Goal: Find contact information: Find contact information

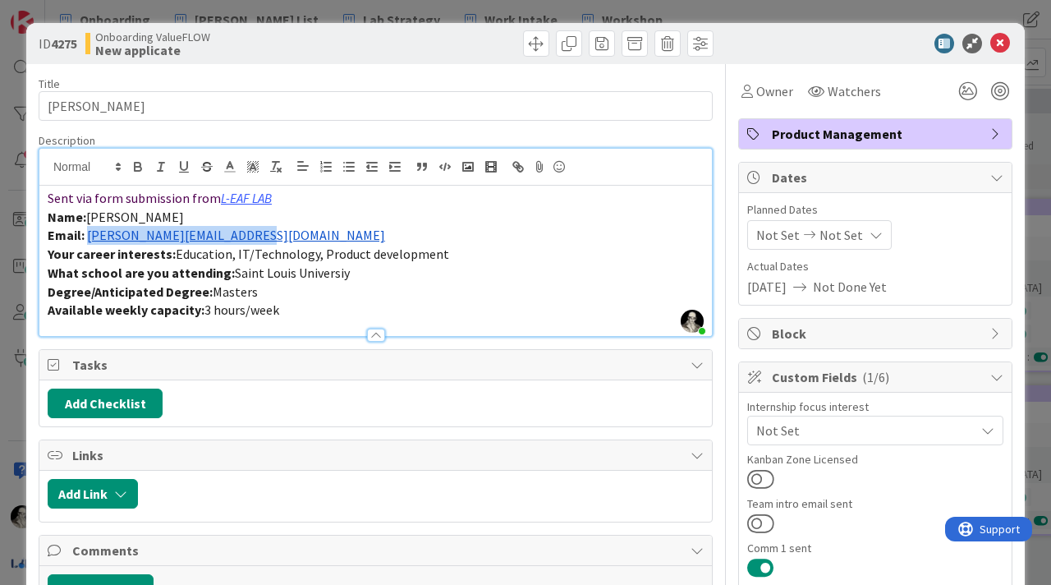
scroll to position [269, 196]
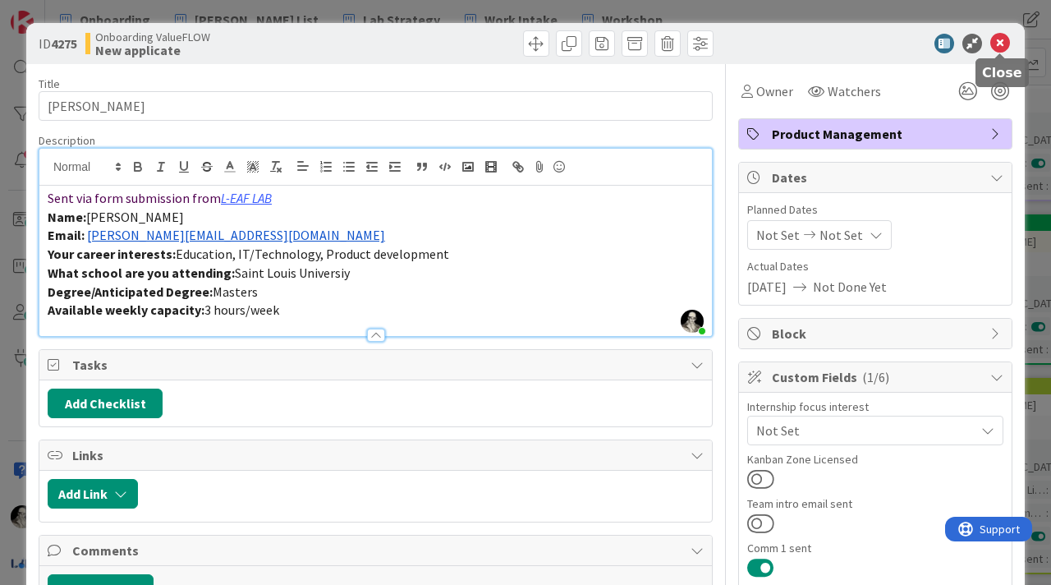
click at [1004, 38] on icon at bounding box center [1000, 44] width 20 height 20
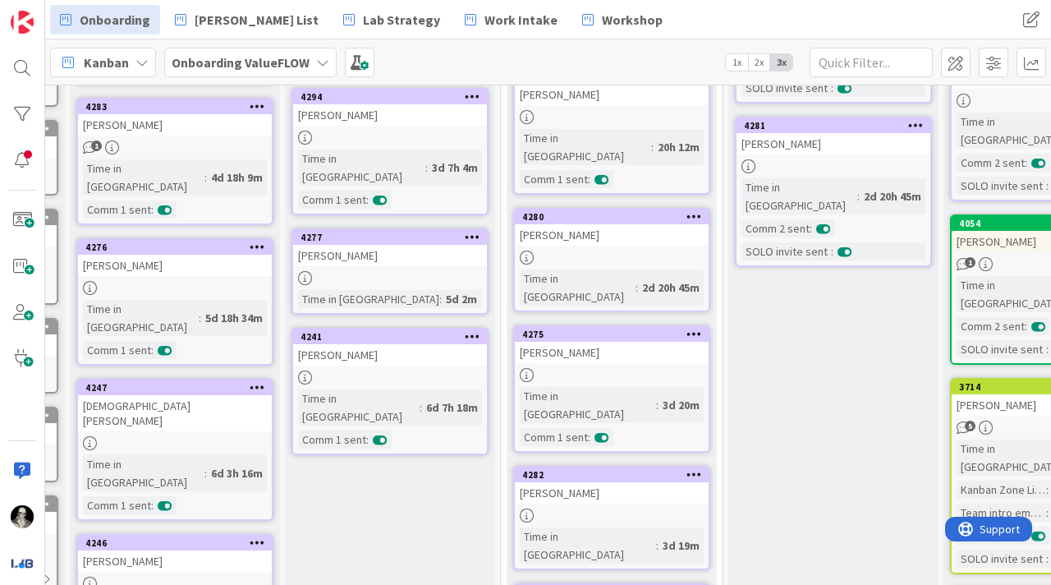
click at [623, 342] on div "[PERSON_NAME]" at bounding box center [612, 352] width 194 height 21
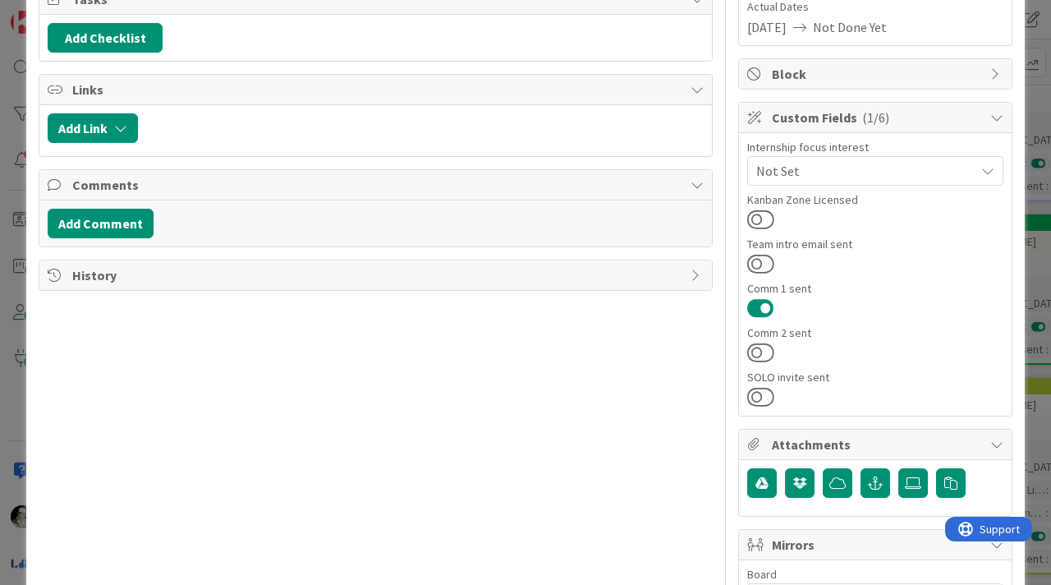
scroll to position [263, 0]
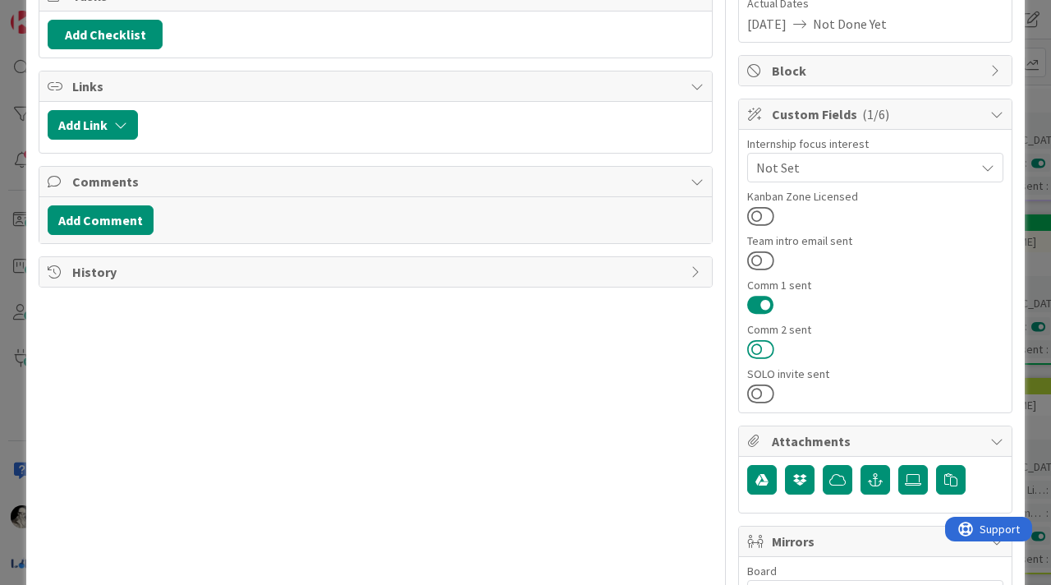
click at [756, 342] on button at bounding box center [760, 348] width 27 height 21
click at [757, 394] on button at bounding box center [760, 393] width 27 height 21
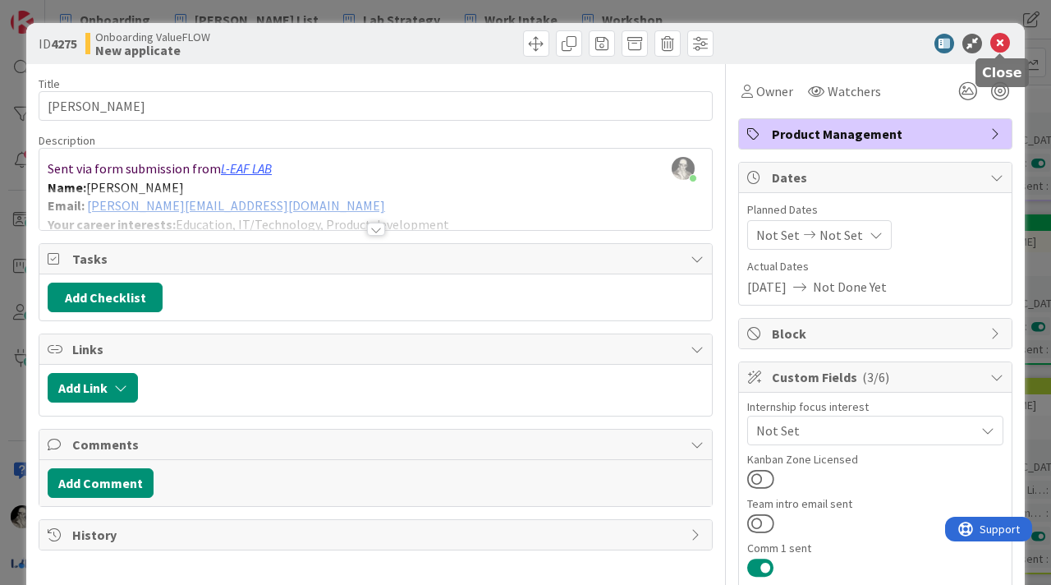
click at [1001, 44] on icon at bounding box center [1000, 44] width 20 height 20
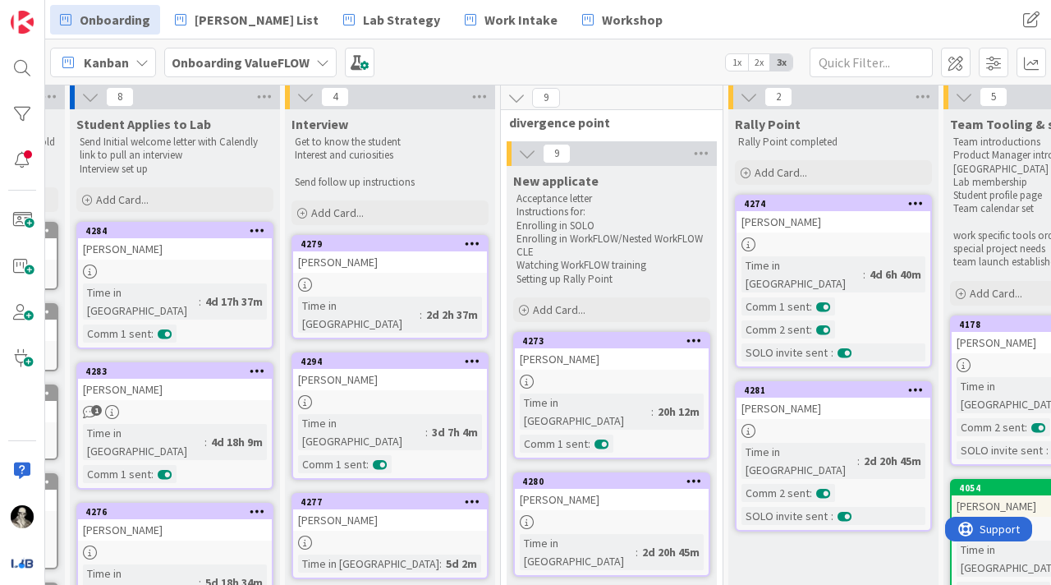
scroll to position [2, 196]
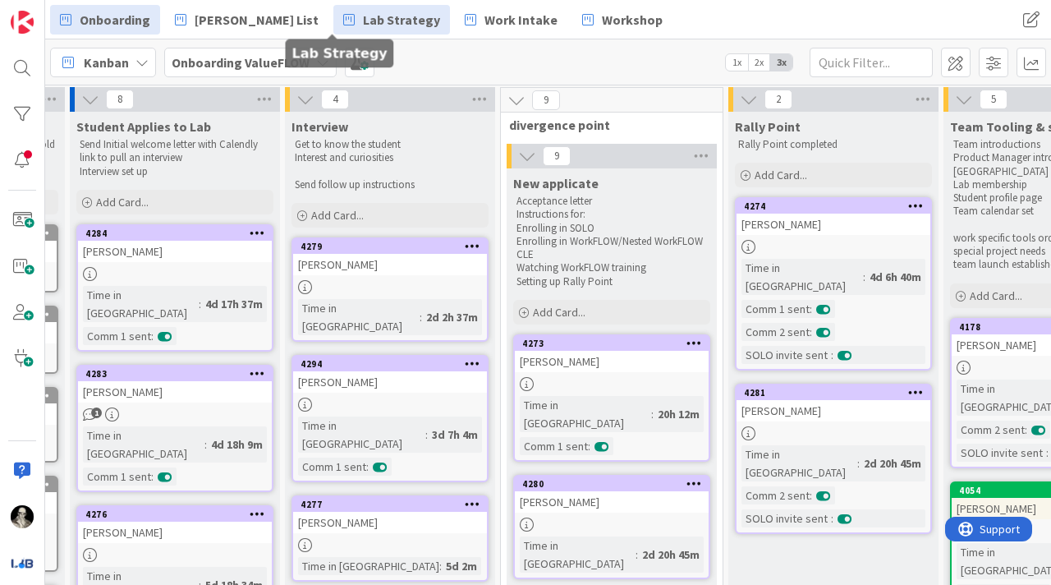
drag, startPoint x: 672, startPoint y: 163, endPoint x: 284, endPoint y: 11, distance: 416.0
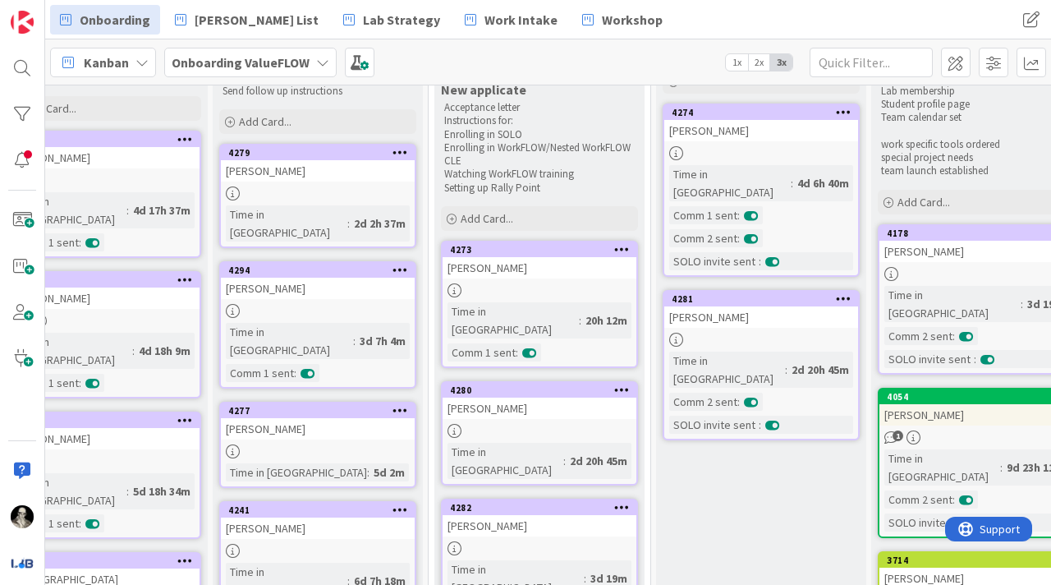
scroll to position [106, 269]
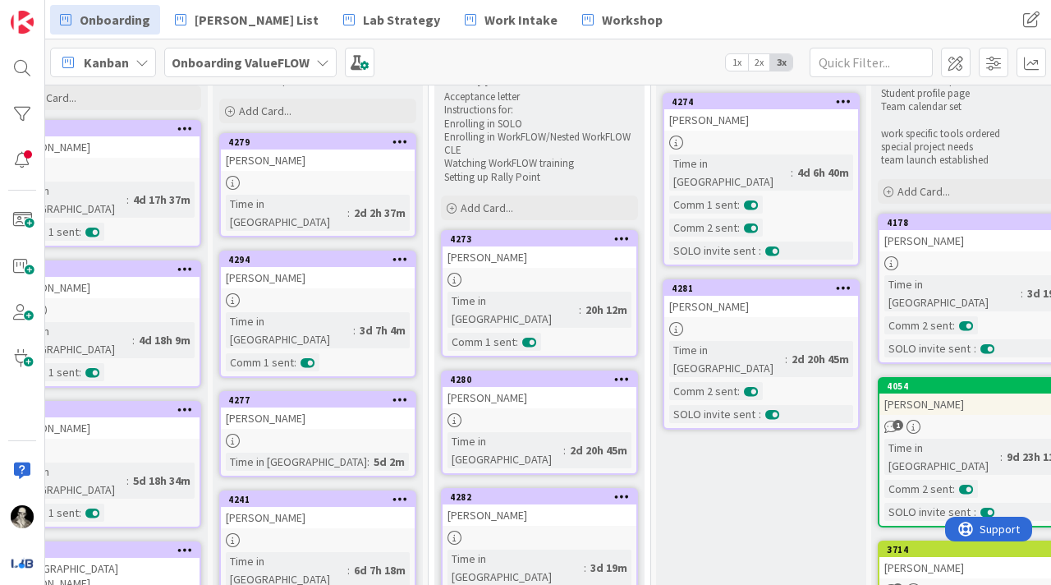
click at [543, 254] on div "[PERSON_NAME]" at bounding box center [540, 256] width 194 height 21
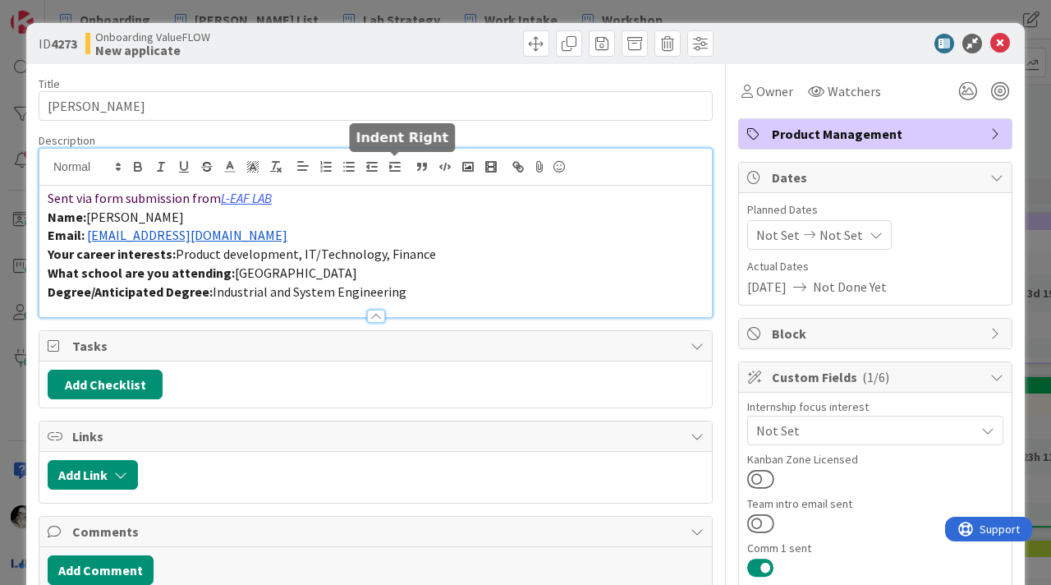
click at [392, 169] on div "Sent via form submission from L-EAF LAB Name: [PERSON_NAME] Email: [EMAIL_ADDRE…" at bounding box center [375, 233] width 673 height 168
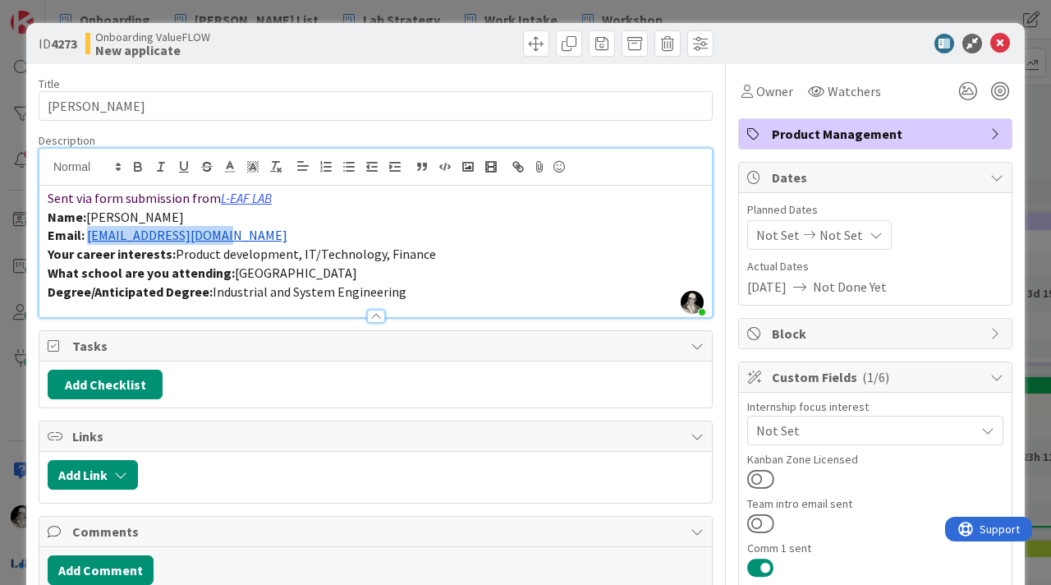
drag, startPoint x: 238, startPoint y: 241, endPoint x: 88, endPoint y: 237, distance: 150.3
click at [88, 237] on p "Email: [EMAIL_ADDRESS][DOMAIN_NAME]" at bounding box center [376, 235] width 656 height 19
copy link "[EMAIL_ADDRESS][DOMAIN_NAME]"
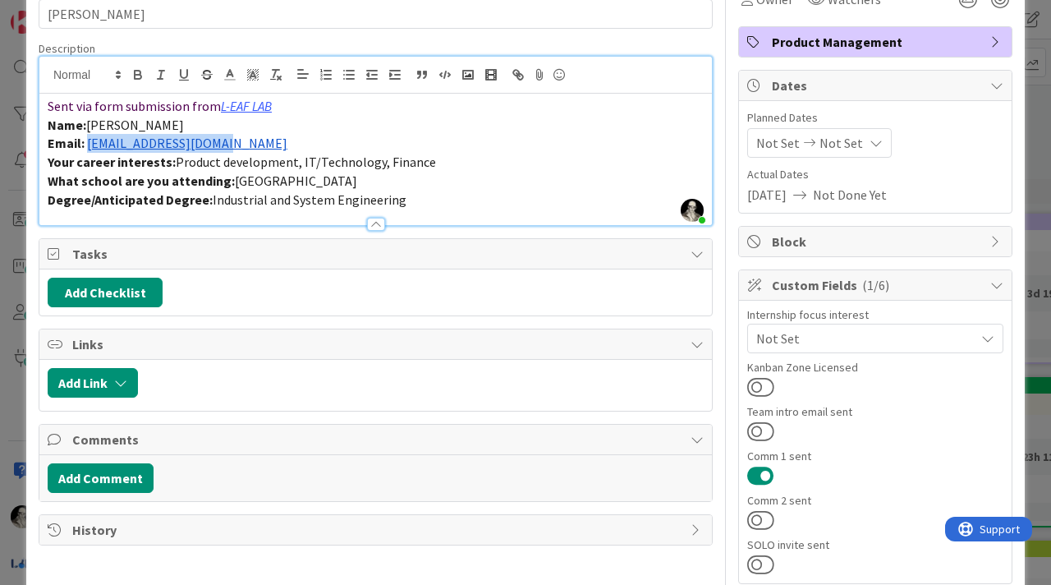
scroll to position [121, 0]
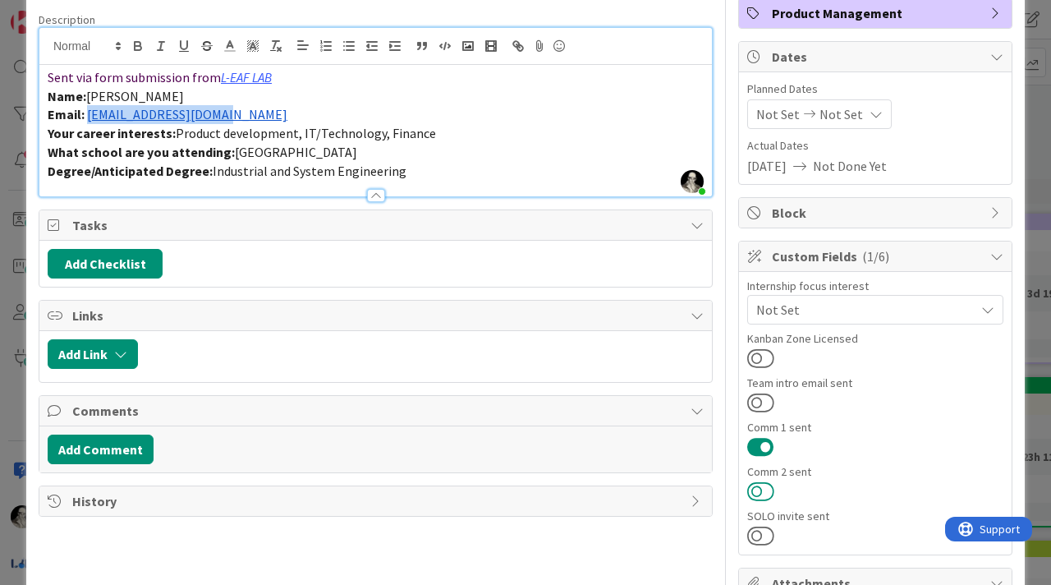
click at [758, 484] on button at bounding box center [760, 490] width 27 height 21
click at [762, 540] on button at bounding box center [760, 535] width 27 height 21
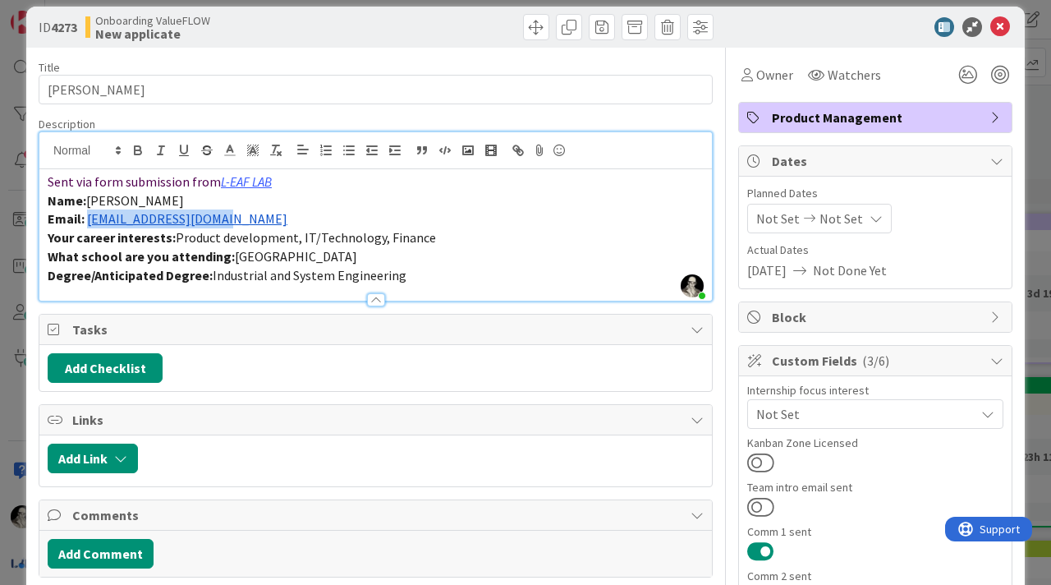
scroll to position [0, 0]
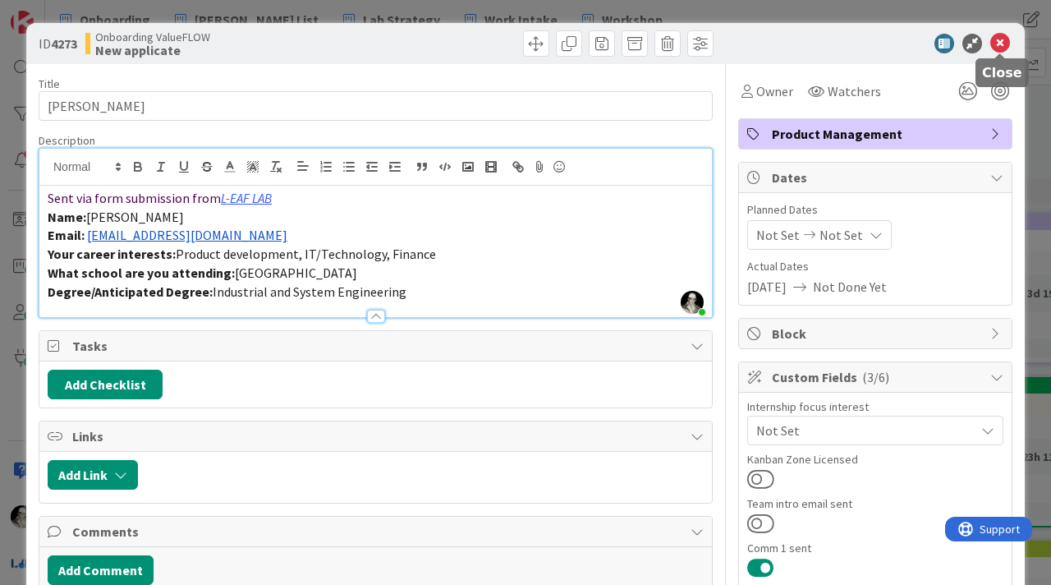
click at [999, 45] on icon at bounding box center [1000, 44] width 20 height 20
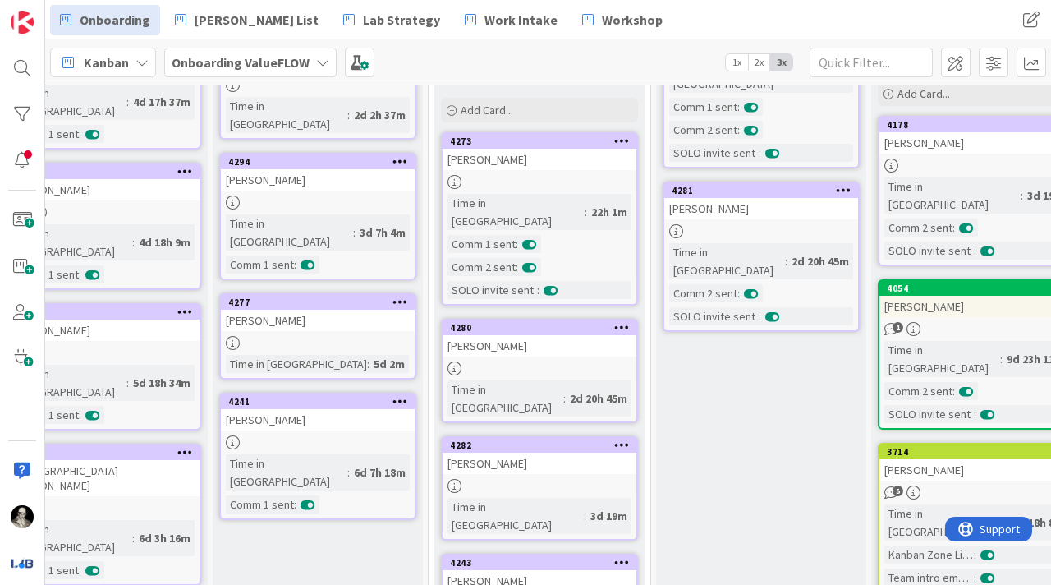
scroll to position [207, 269]
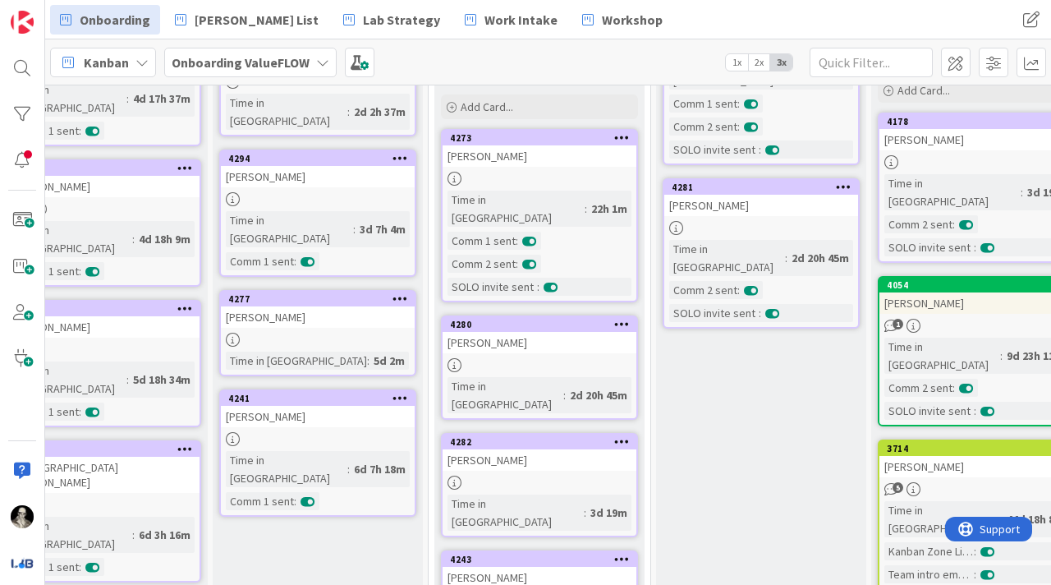
click at [579, 332] on div "[PERSON_NAME]" at bounding box center [540, 342] width 194 height 21
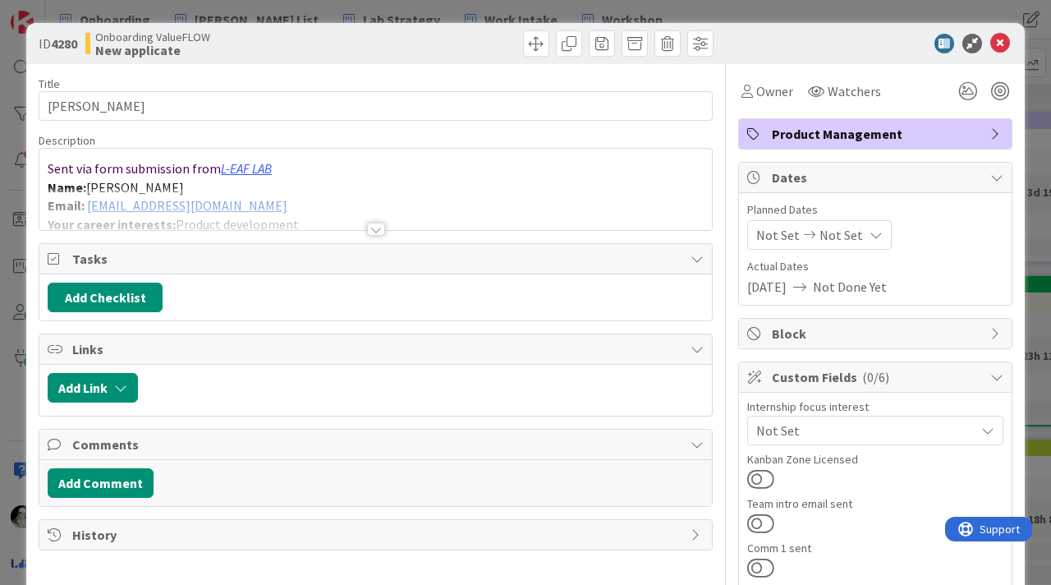
click at [382, 223] on div at bounding box center [376, 229] width 18 height 13
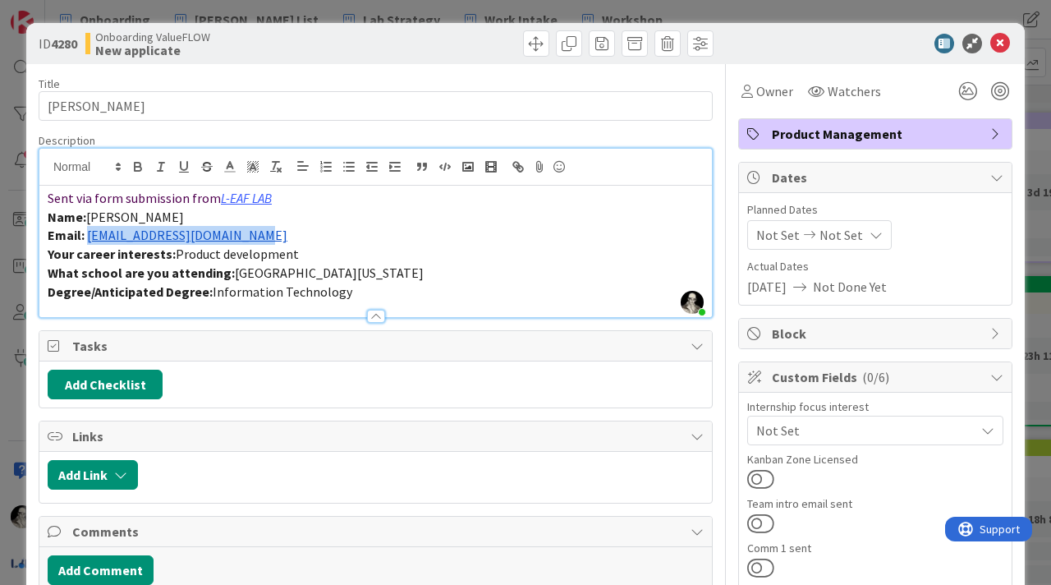
drag, startPoint x: 273, startPoint y: 237, endPoint x: 88, endPoint y: 241, distance: 184.8
click at [88, 240] on p "Email: [EMAIL_ADDRESS][DOMAIN_NAME]" at bounding box center [376, 235] width 656 height 19
copy link "[EMAIL_ADDRESS][DOMAIN_NAME]"
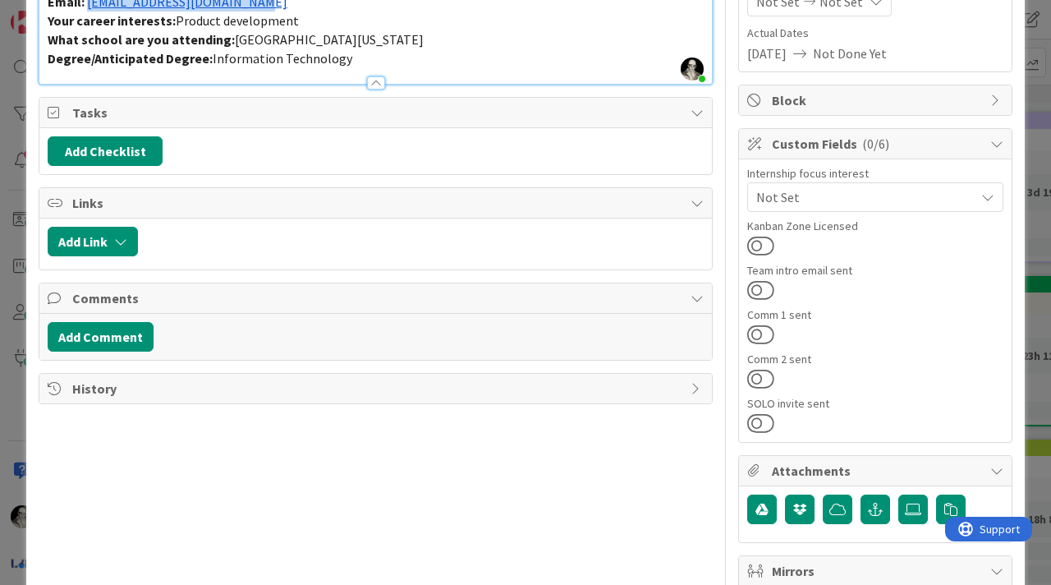
scroll to position [255, 0]
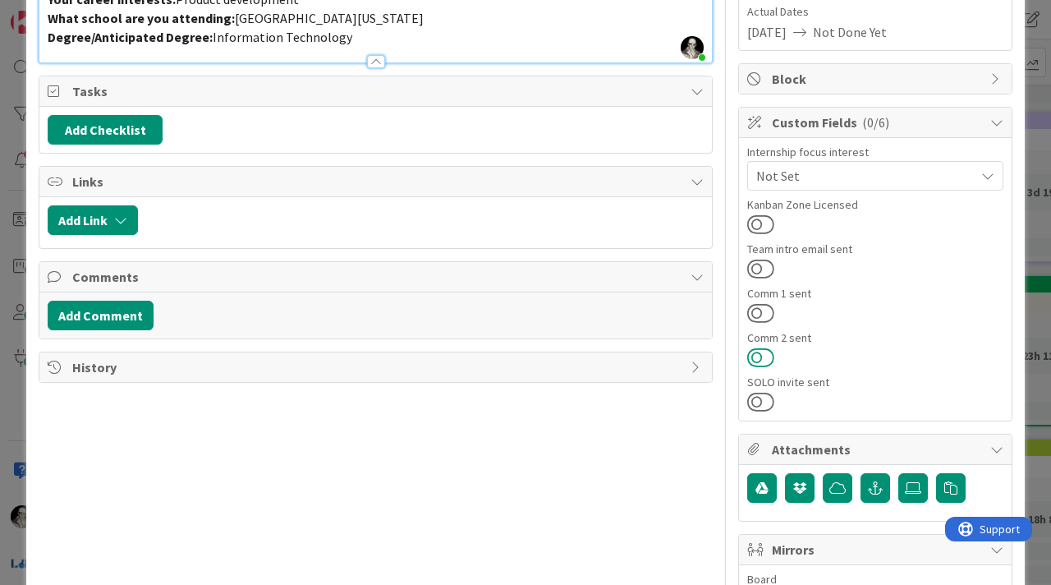
click at [755, 355] on button at bounding box center [760, 357] width 27 height 21
click at [756, 399] on button at bounding box center [760, 401] width 27 height 21
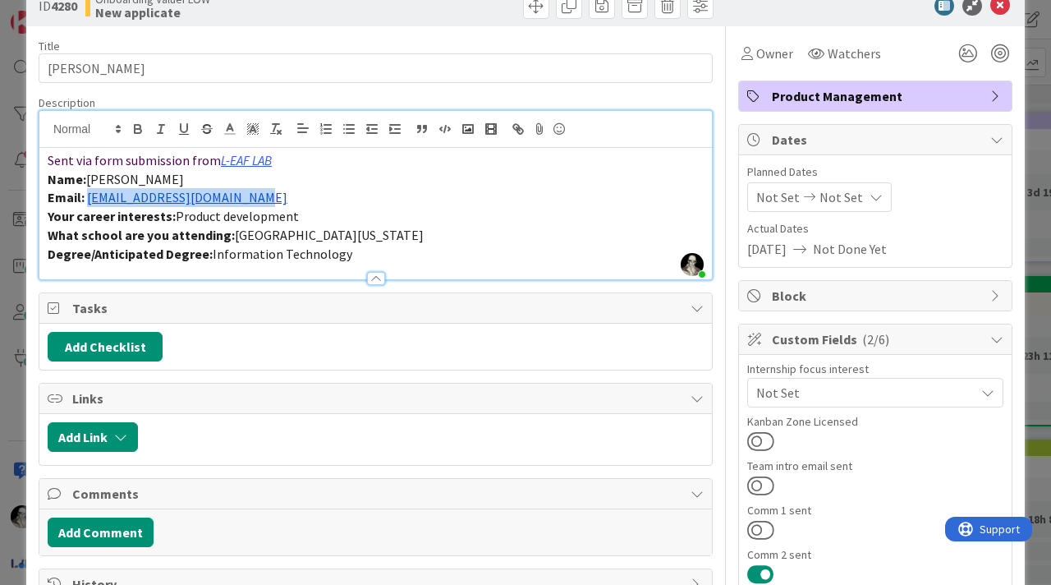
scroll to position [0, 0]
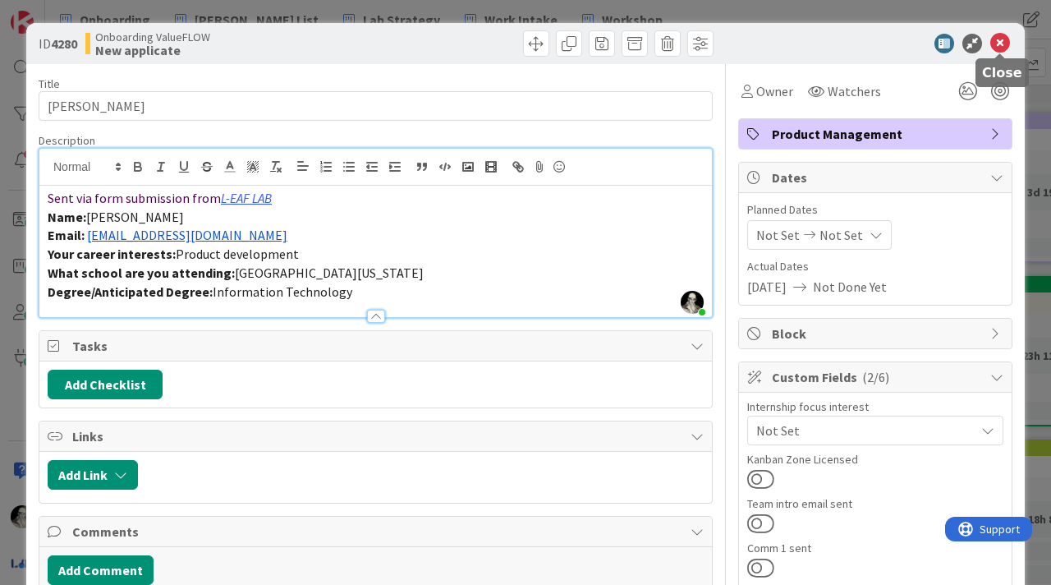
click at [1001, 39] on icon at bounding box center [1000, 44] width 20 height 20
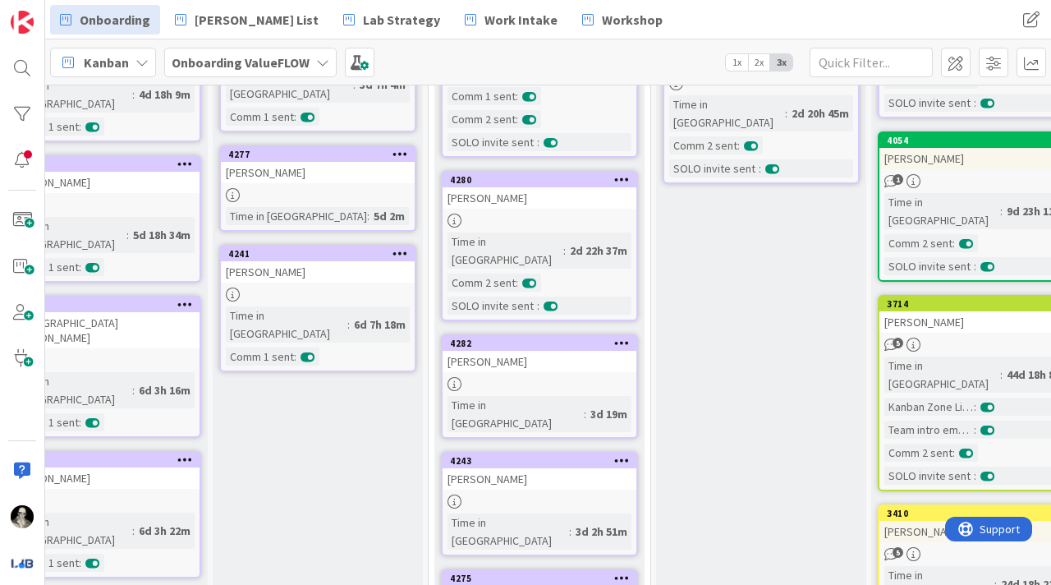
scroll to position [360, 269]
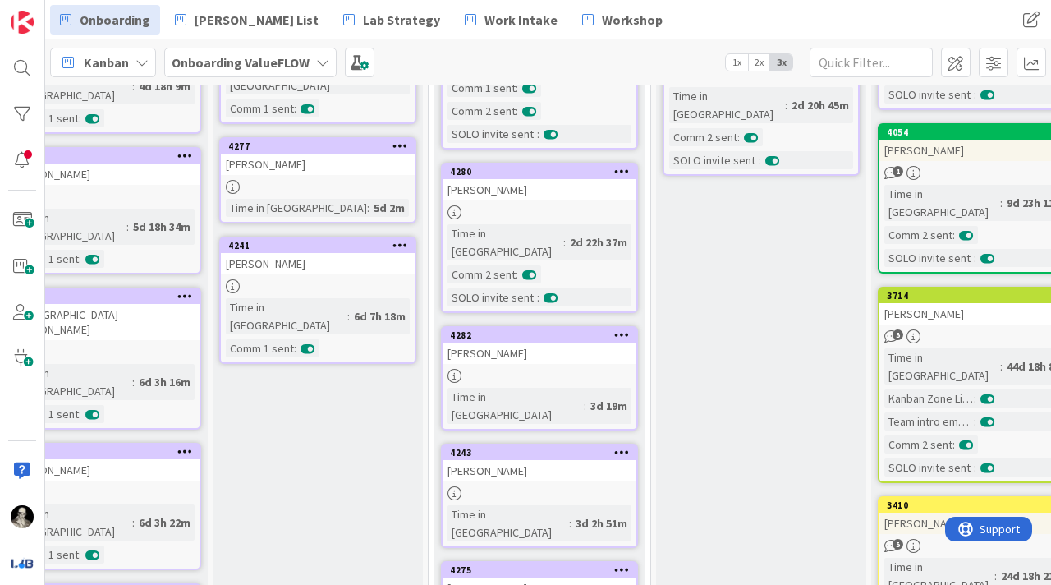
click at [566, 342] on div "[PERSON_NAME]" at bounding box center [540, 352] width 194 height 21
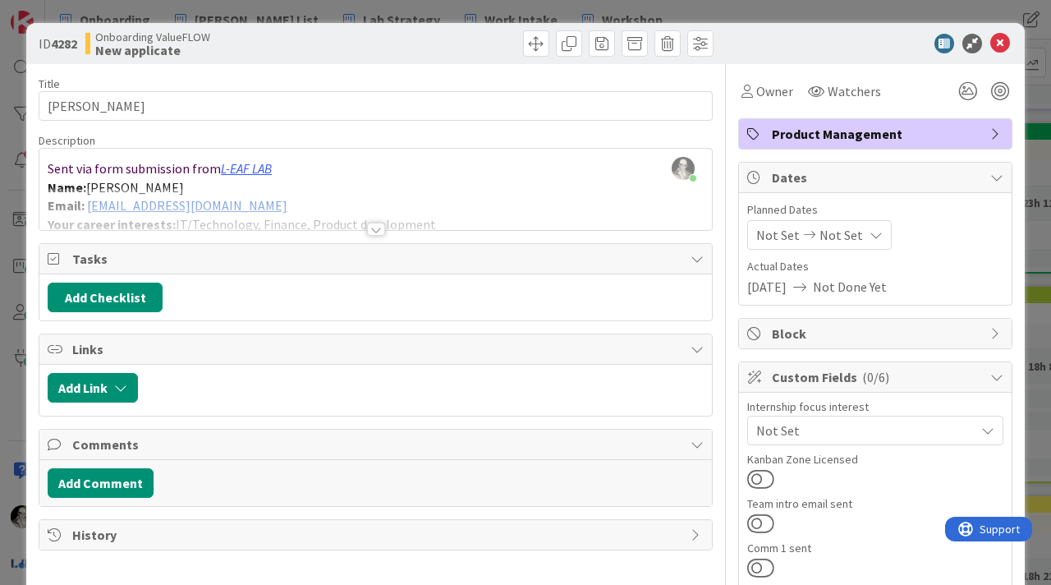
click at [373, 228] on div at bounding box center [376, 229] width 18 height 13
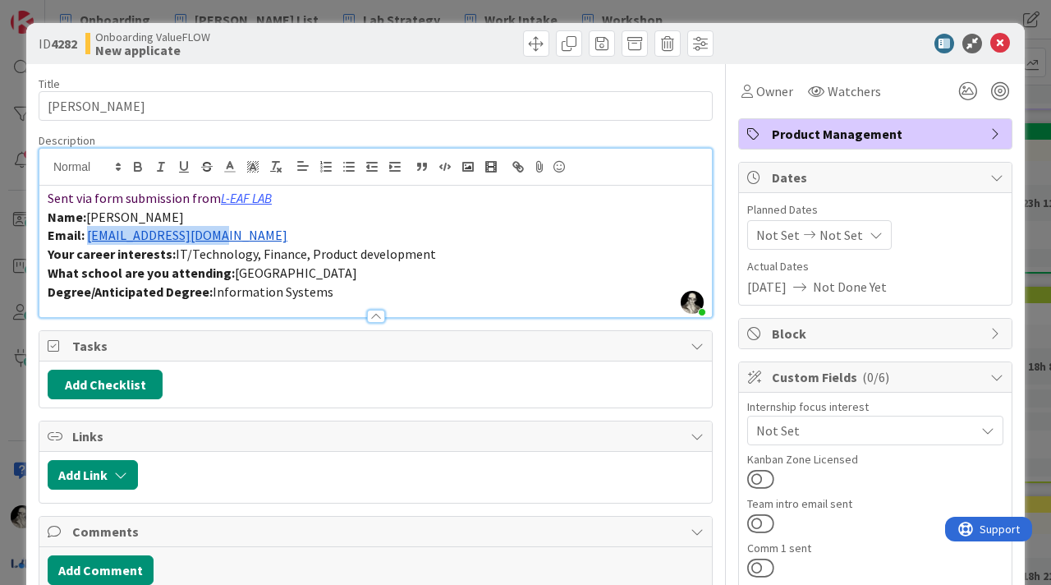
drag, startPoint x: 238, startPoint y: 243, endPoint x: 89, endPoint y: 240, distance: 149.5
click at [89, 239] on p "Email: [EMAIL_ADDRESS][DOMAIN_NAME]" at bounding box center [376, 235] width 656 height 19
copy link "[EMAIL_ADDRESS][DOMAIN_NAME]"
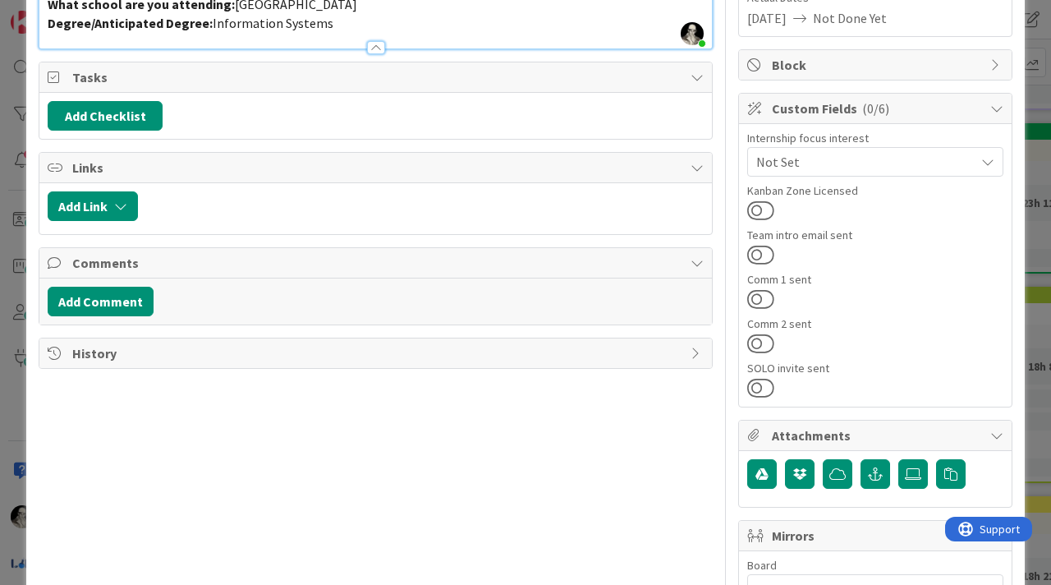
scroll to position [283, 0]
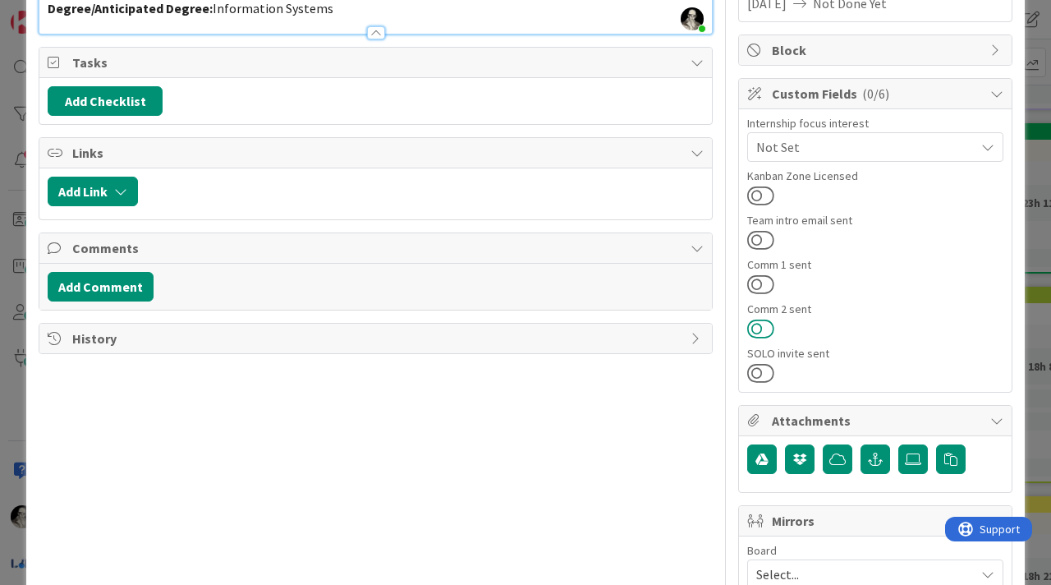
click at [756, 328] on button at bounding box center [760, 328] width 27 height 21
click at [759, 371] on button at bounding box center [760, 372] width 27 height 21
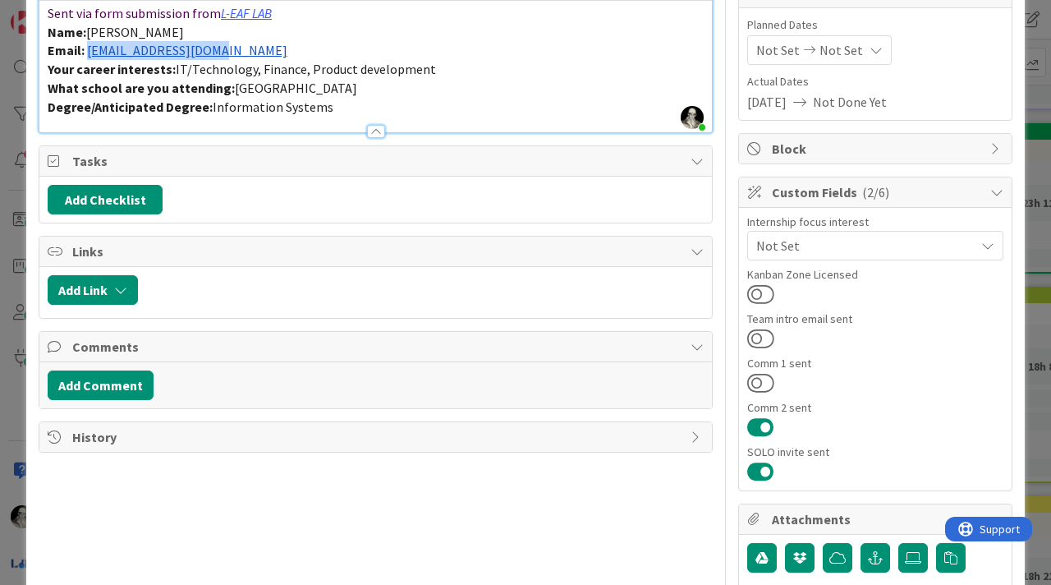
scroll to position [0, 0]
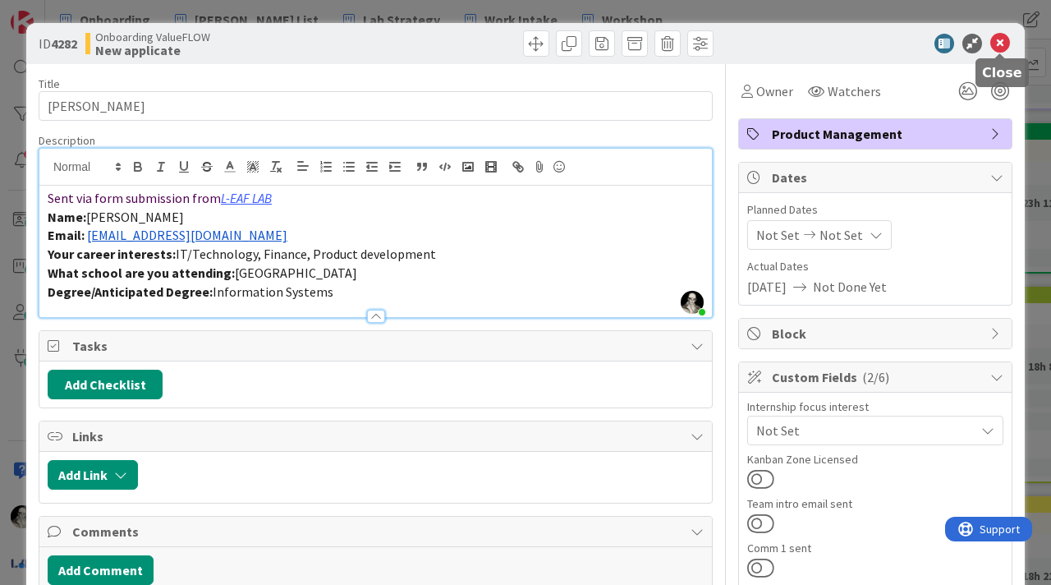
click at [999, 44] on icon at bounding box center [1000, 44] width 20 height 20
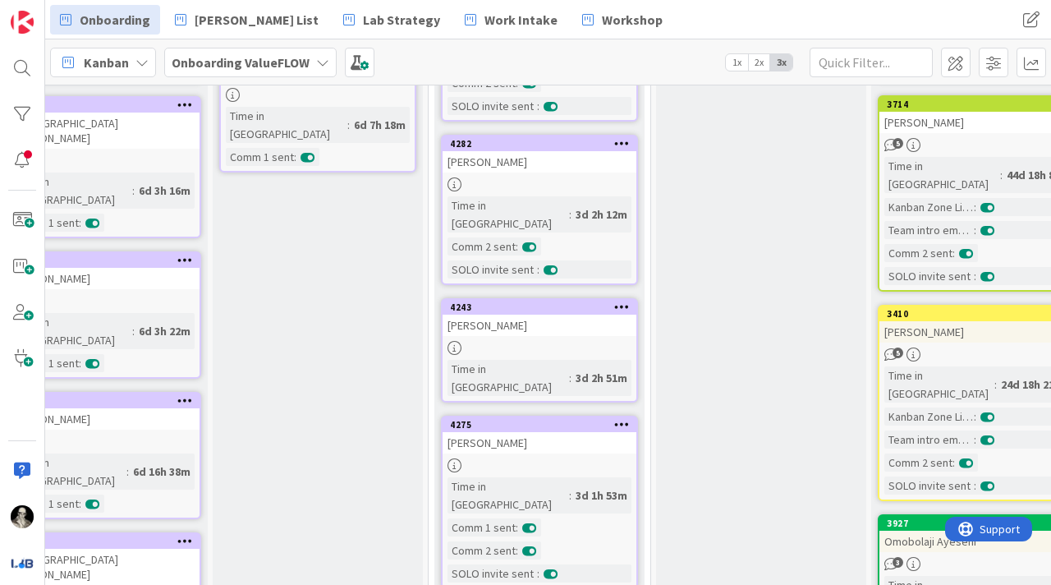
scroll to position [560, 269]
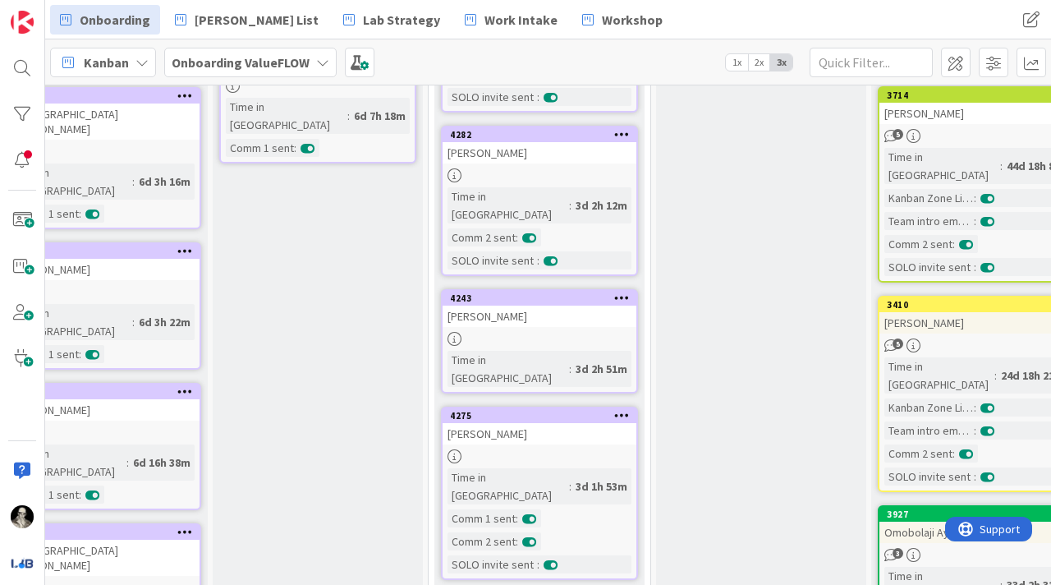
click at [578, 305] on div "[PERSON_NAME]" at bounding box center [540, 315] width 194 height 21
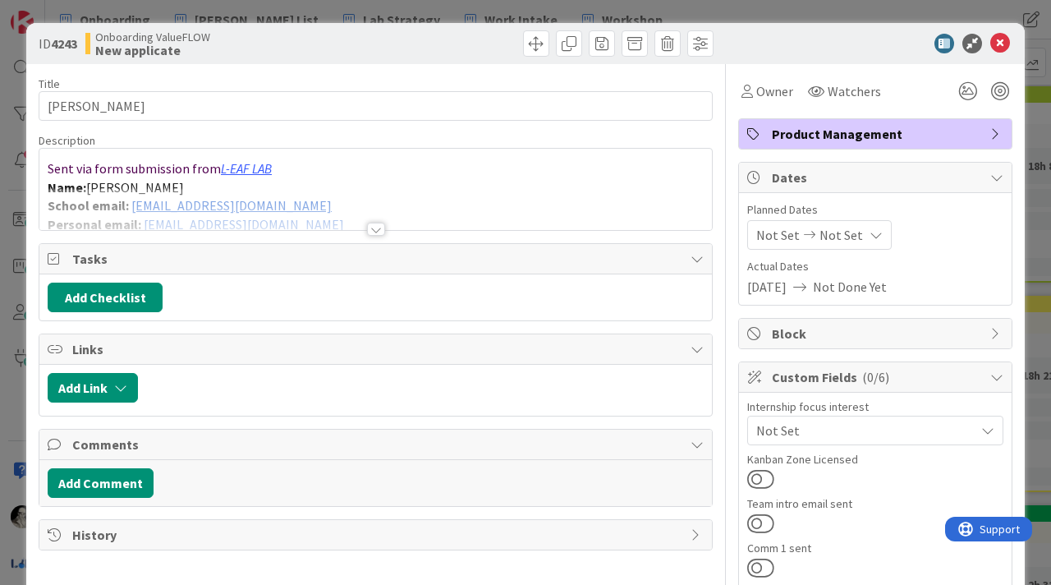
click at [338, 198] on div at bounding box center [375, 209] width 673 height 42
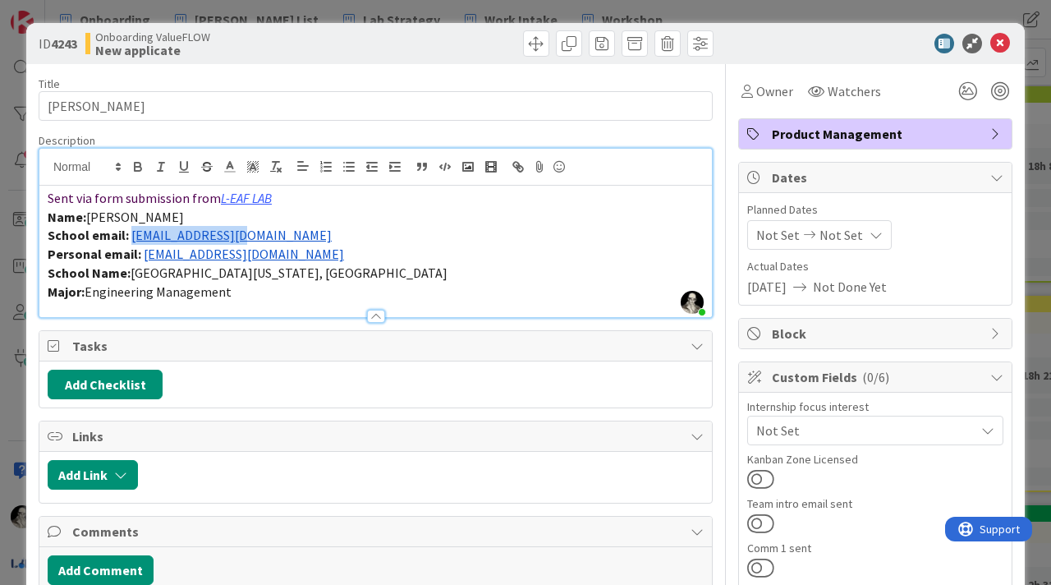
drag, startPoint x: 252, startPoint y: 237, endPoint x: 131, endPoint y: 239, distance: 121.6
click at [131, 239] on p "School email: [EMAIL_ADDRESS][DOMAIN_NAME]" at bounding box center [376, 235] width 656 height 19
click at [283, 232] on p "School email: [EMAIL_ADDRESS][DOMAIN_NAME]" at bounding box center [376, 235] width 656 height 19
drag, startPoint x: 281, startPoint y: 259, endPoint x: 139, endPoint y: 260, distance: 142.1
click at [139, 260] on p "Personal email: [EMAIL_ADDRESS][DOMAIN_NAME]" at bounding box center [376, 254] width 656 height 19
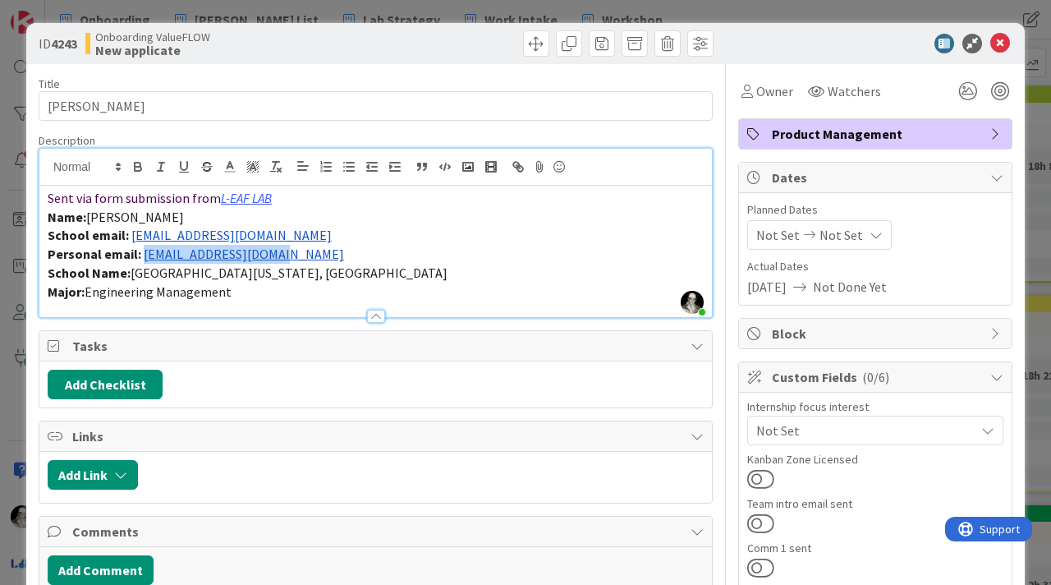
copy link "[EMAIL_ADDRESS][DOMAIN_NAME]"
click at [241, 229] on p "School email: [EMAIL_ADDRESS][DOMAIN_NAME]" at bounding box center [376, 235] width 656 height 19
drag, startPoint x: 248, startPoint y: 235, endPoint x: 131, endPoint y: 238, distance: 117.5
click at [131, 238] on p "School email: [EMAIL_ADDRESS][DOMAIN_NAME]" at bounding box center [376, 235] width 656 height 19
copy link "[EMAIL_ADDRESS][DOMAIN_NAME]"
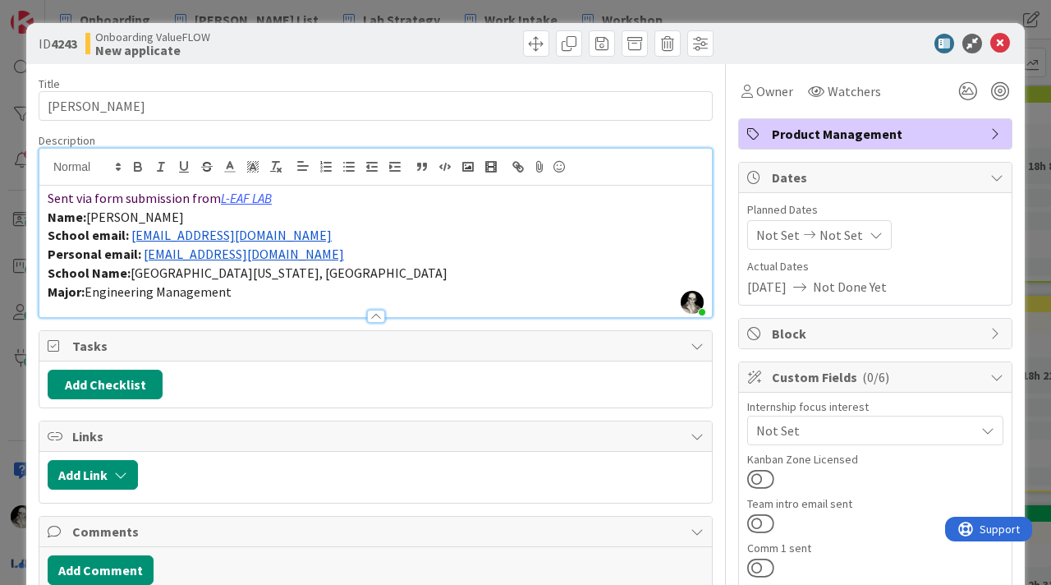
click at [301, 255] on p "Personal email: [EMAIL_ADDRESS][DOMAIN_NAME]" at bounding box center [376, 254] width 656 height 19
drag, startPoint x: 281, startPoint y: 260, endPoint x: 141, endPoint y: 255, distance: 139.7
click at [141, 255] on p "Personal email: [EMAIL_ADDRESS][DOMAIN_NAME]" at bounding box center [376, 254] width 656 height 19
copy link "[EMAIL_ADDRESS][DOMAIN_NAME]"
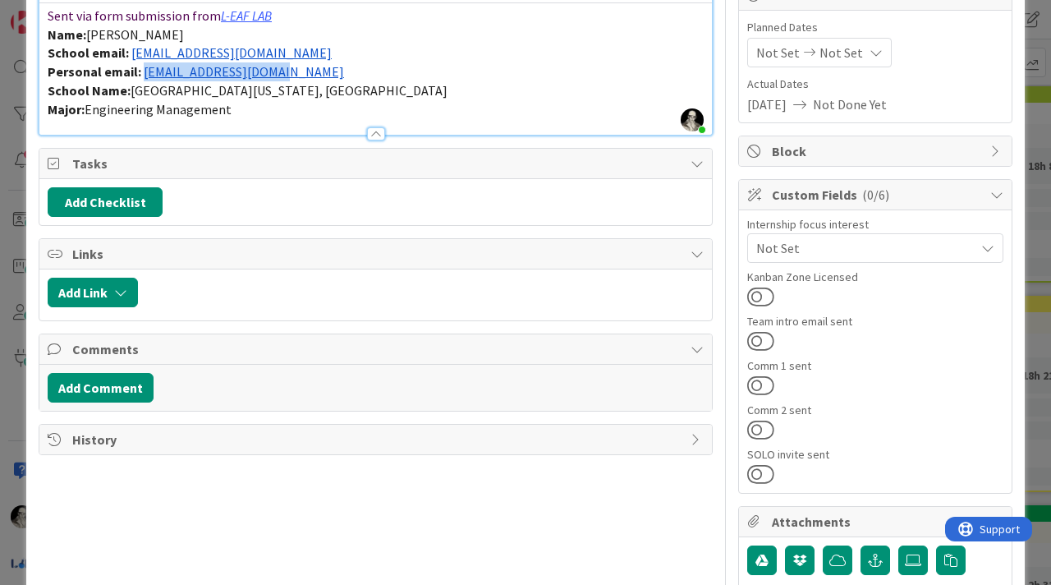
scroll to position [219, 0]
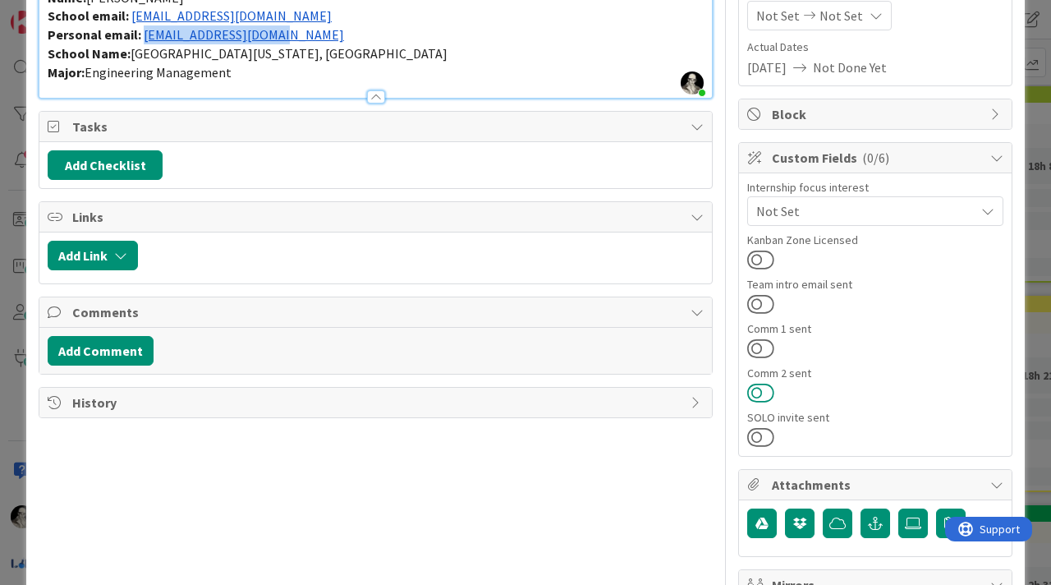
click at [757, 390] on button at bounding box center [760, 392] width 27 height 21
click at [763, 435] on button at bounding box center [760, 436] width 27 height 21
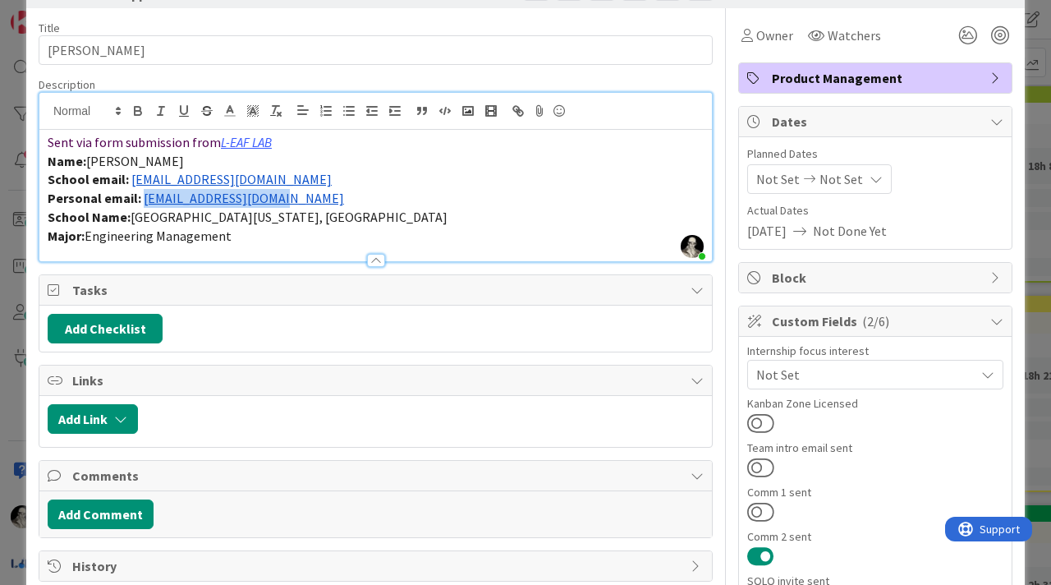
scroll to position [0, 0]
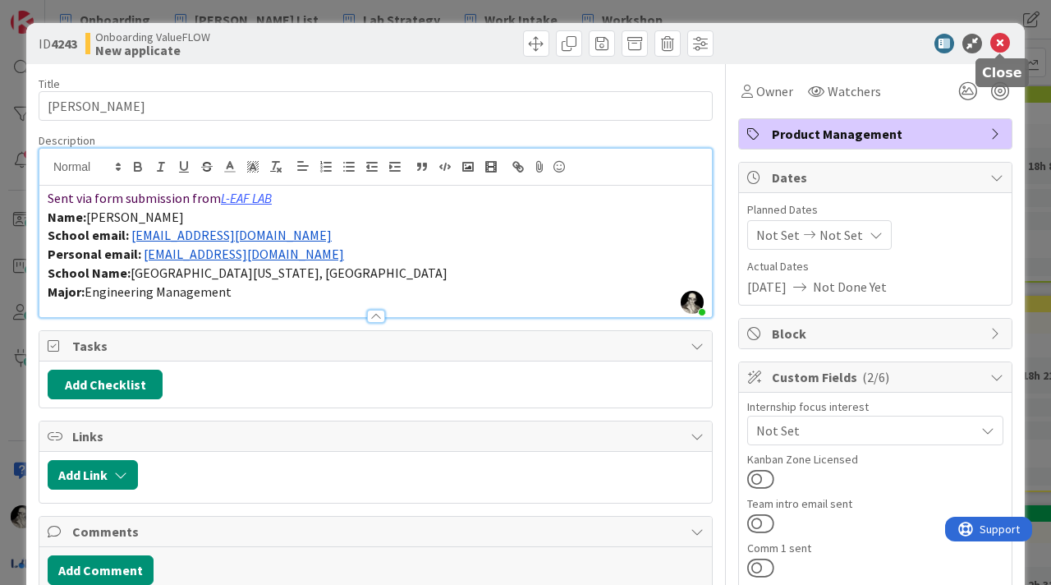
click at [999, 40] on icon at bounding box center [1000, 44] width 20 height 20
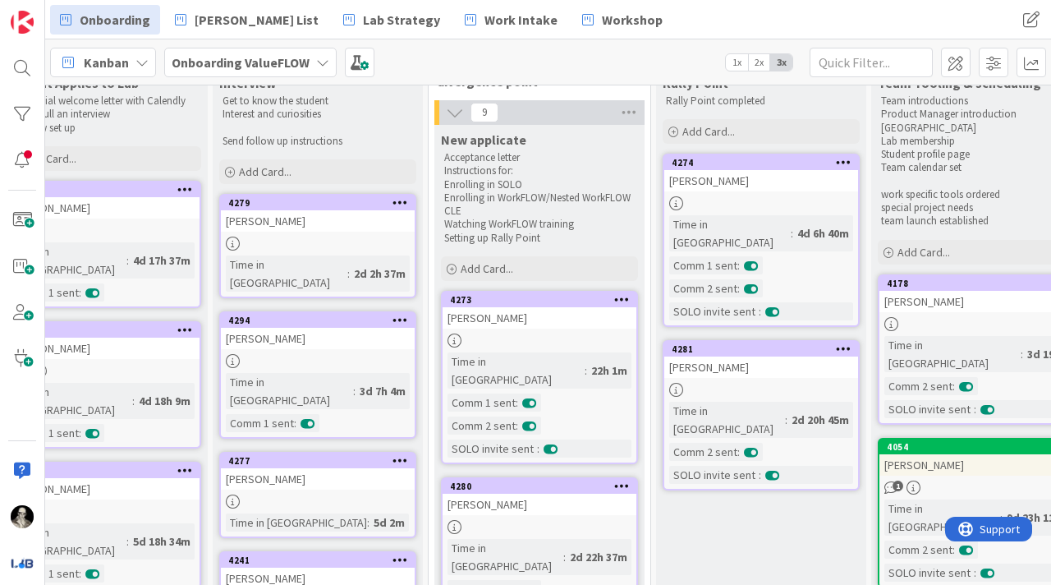
scroll to position [0, 269]
